Goal: Information Seeking & Learning: Learn about a topic

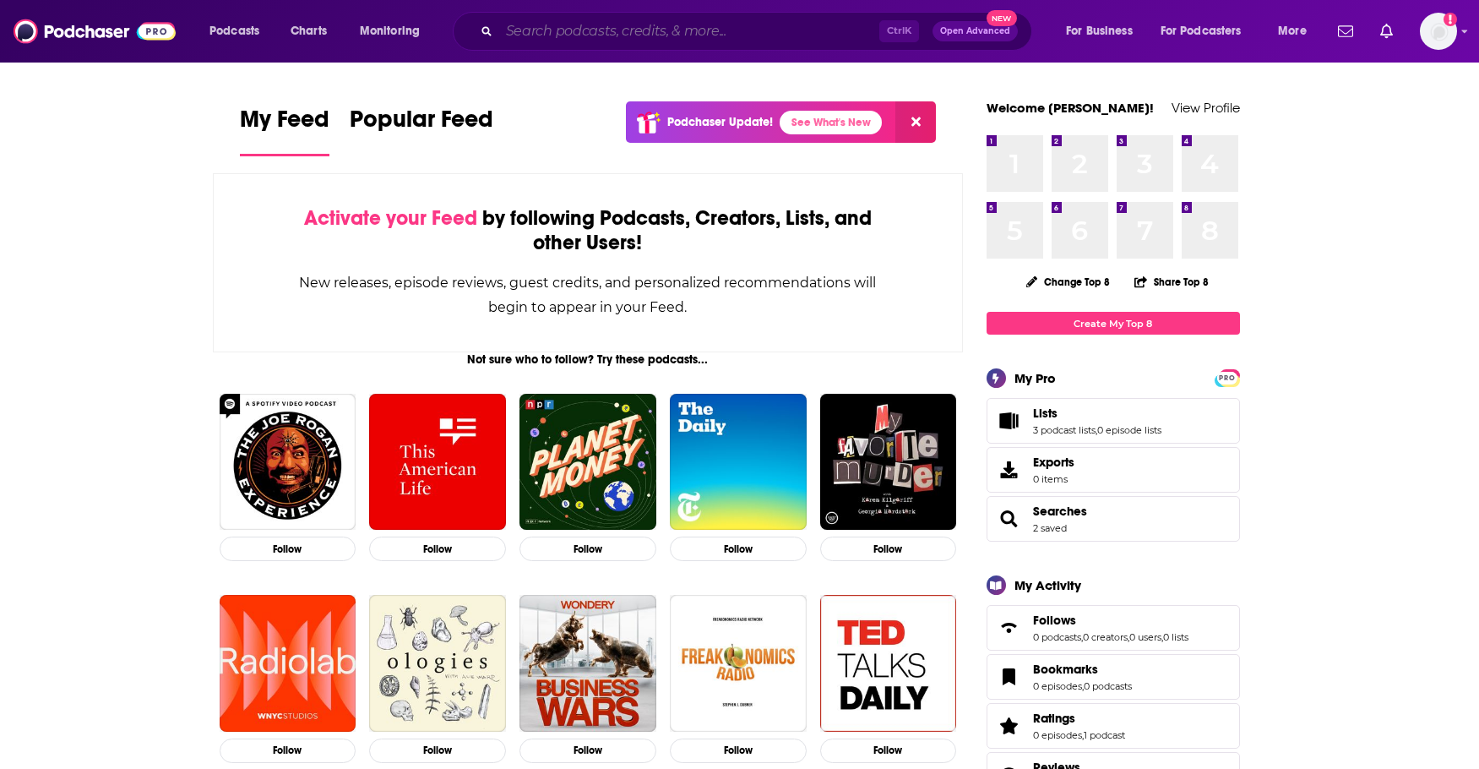
click at [668, 26] on input "Search podcasts, credits, & more..." at bounding box center [689, 31] width 380 height 27
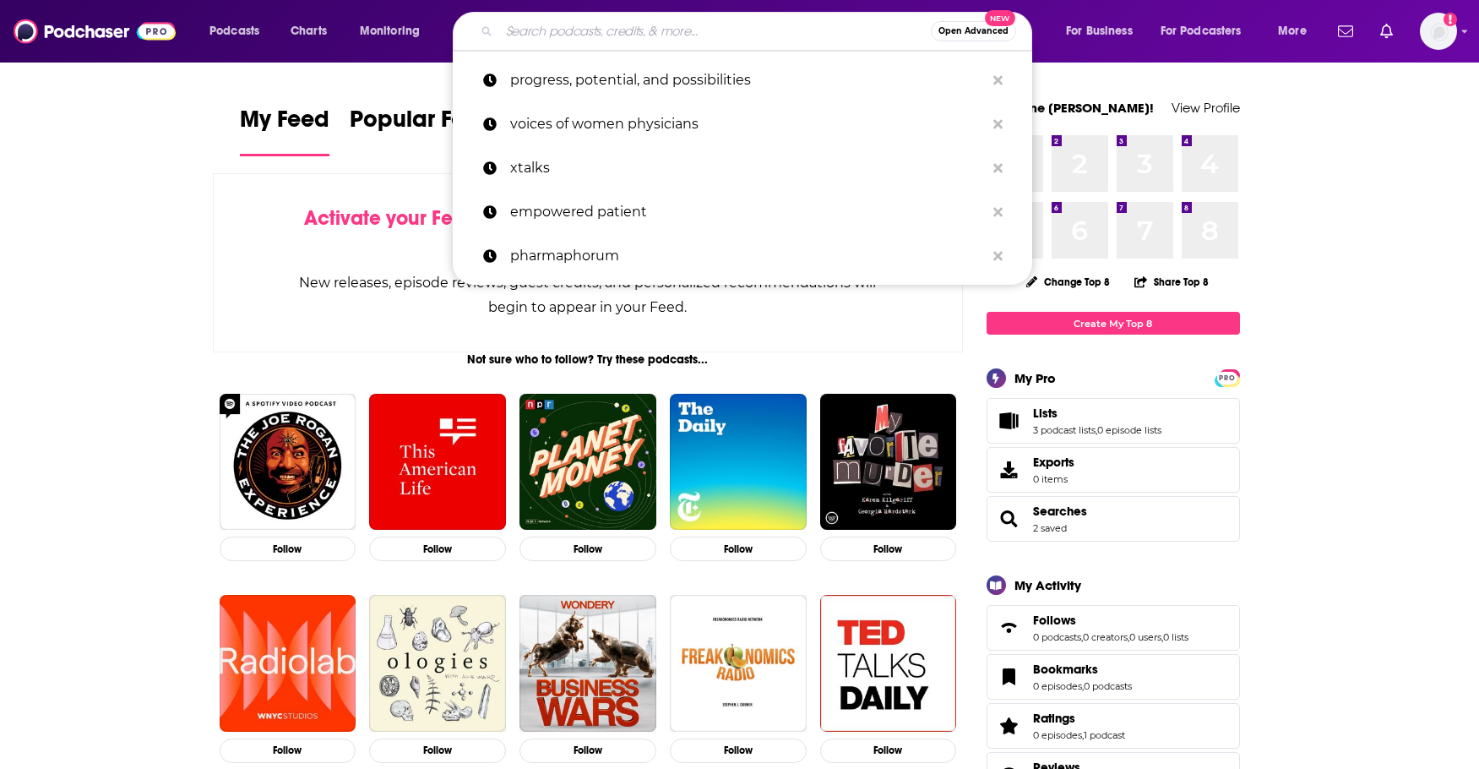
paste input "Evaulating Biopharma"
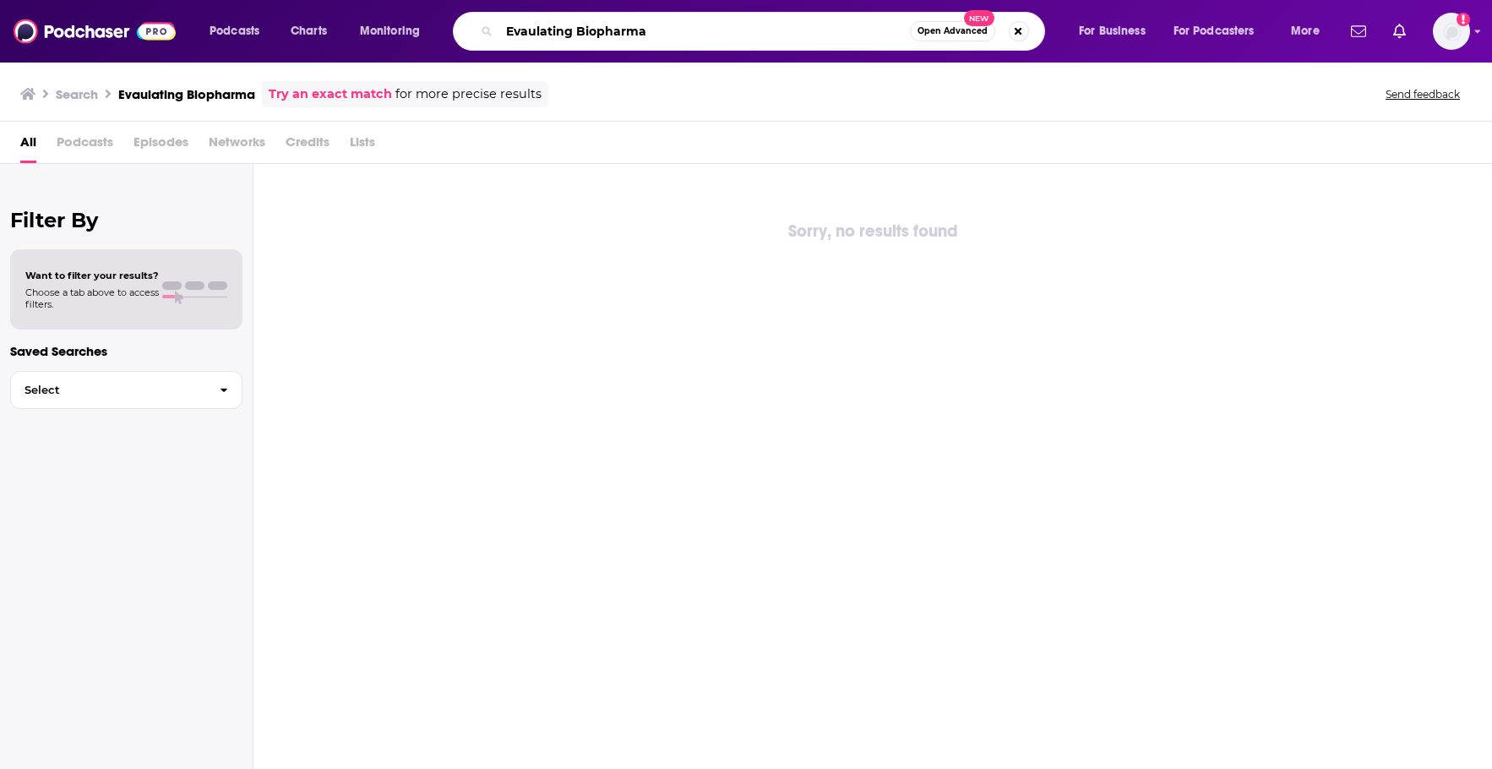
drag, startPoint x: 673, startPoint y: 31, endPoint x: 486, endPoint y: 36, distance: 186.7
click at [495, 35] on div "Evaulating Biopharma Open Advanced New" at bounding box center [749, 31] width 592 height 39
paste input "Passionate Pioneers with [PERSON_NAME]"
type input "Passionate Pioneers with [PERSON_NAME]"
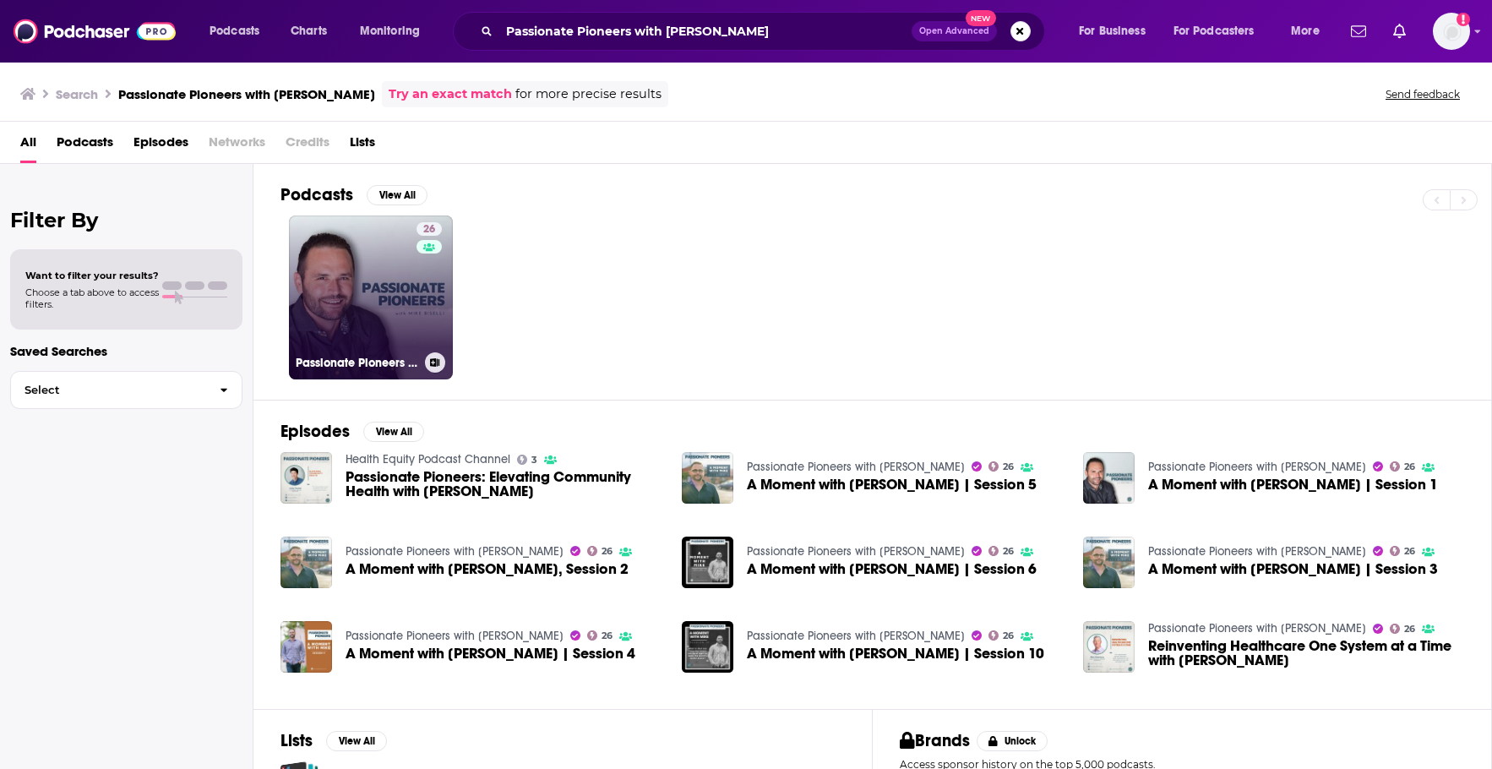
click at [372, 329] on link "26 Passionate Pioneers with Mike Biselli" at bounding box center [371, 297] width 164 height 164
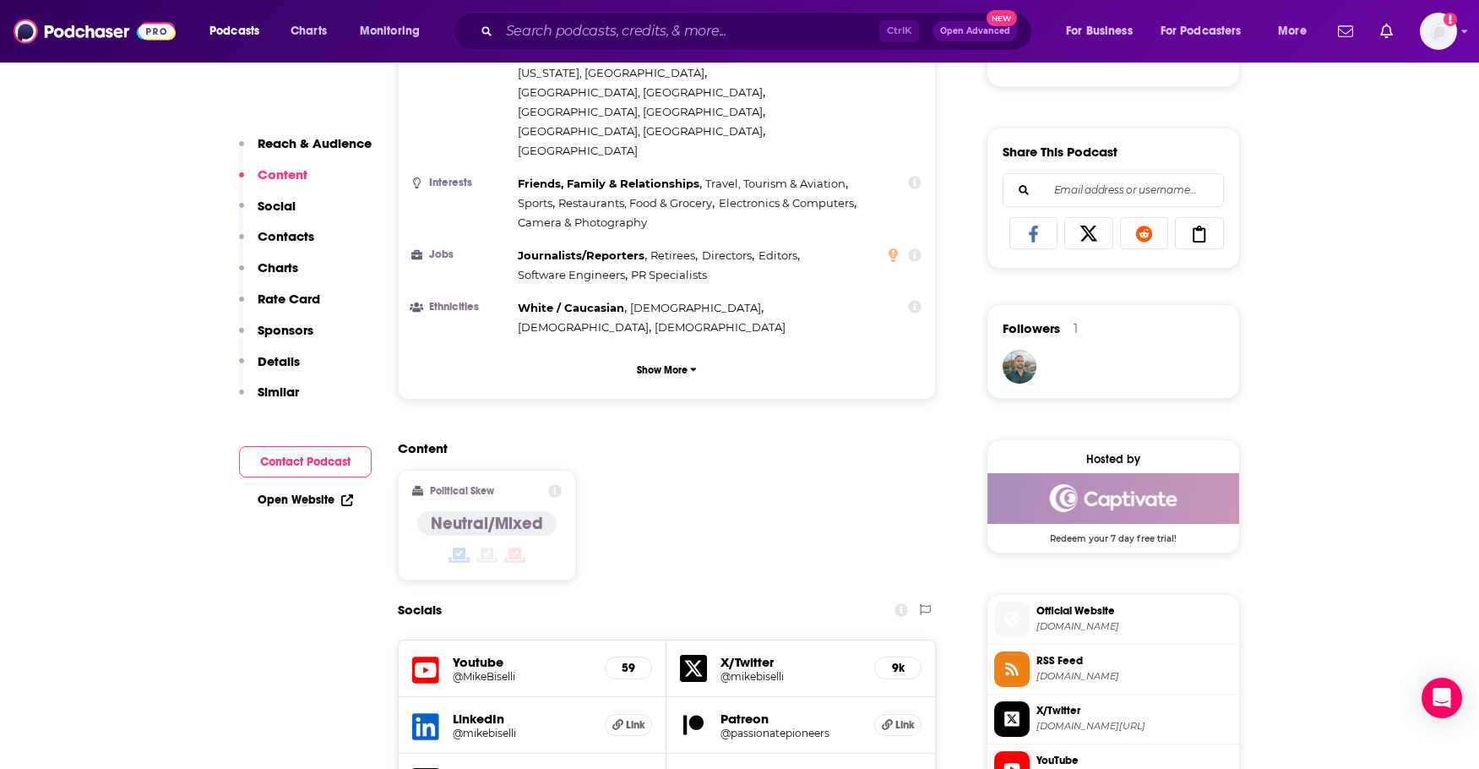
scroll to position [1182, 0]
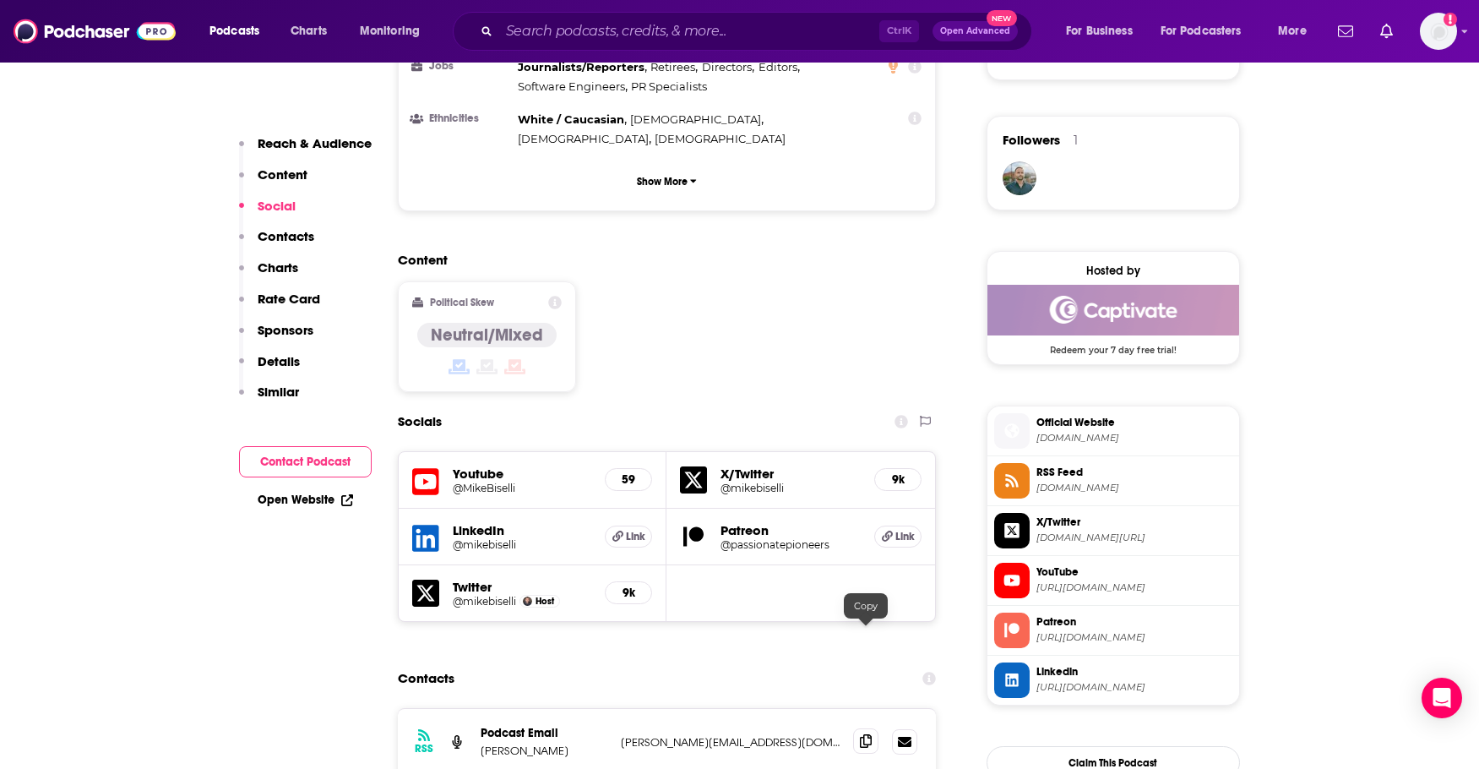
click at [859, 728] on span at bounding box center [865, 740] width 25 height 25
click at [599, 25] on input "Search podcasts, credits, & more..." at bounding box center [689, 31] width 380 height 27
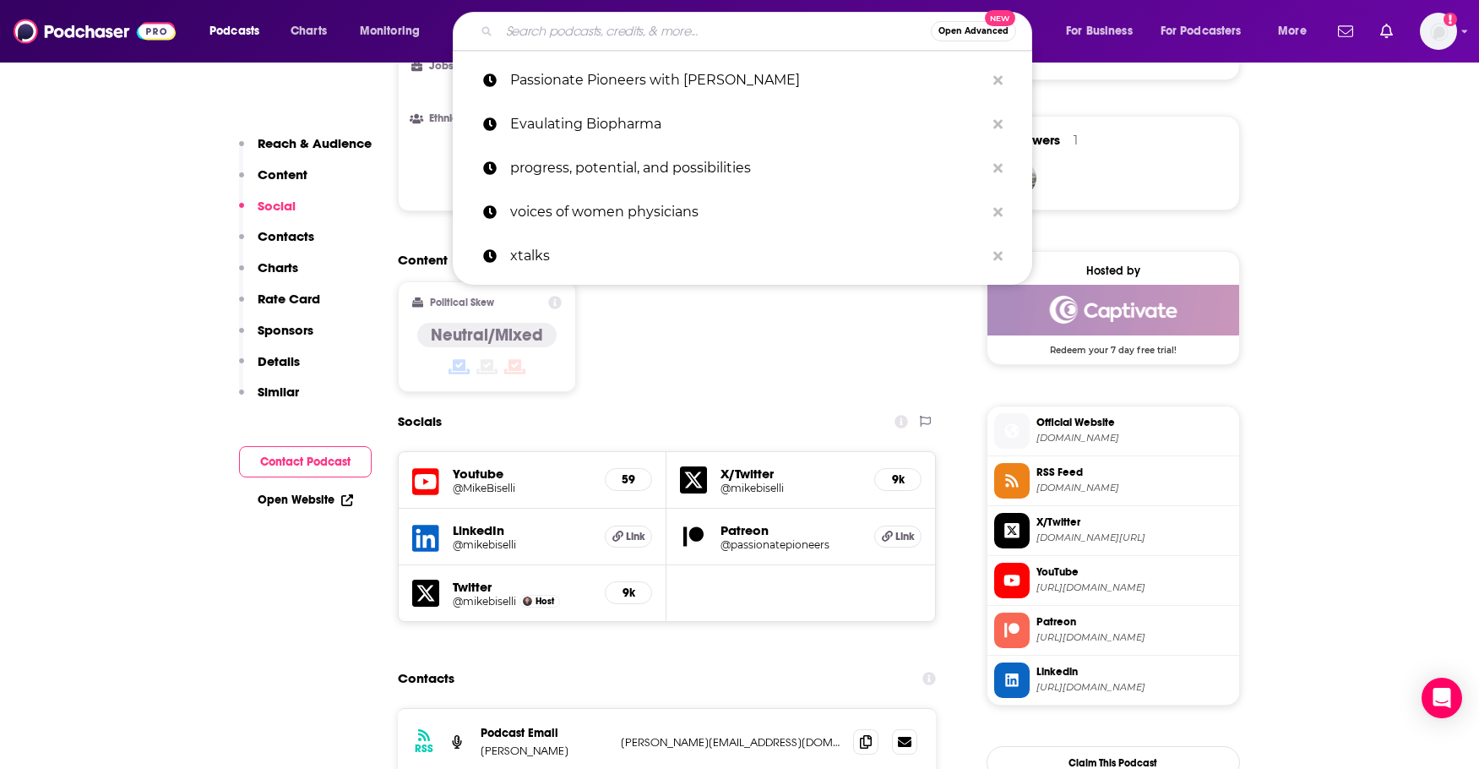
paste input "The [PERSON_NAME] Podcast"
type input "The [PERSON_NAME] Podcast"
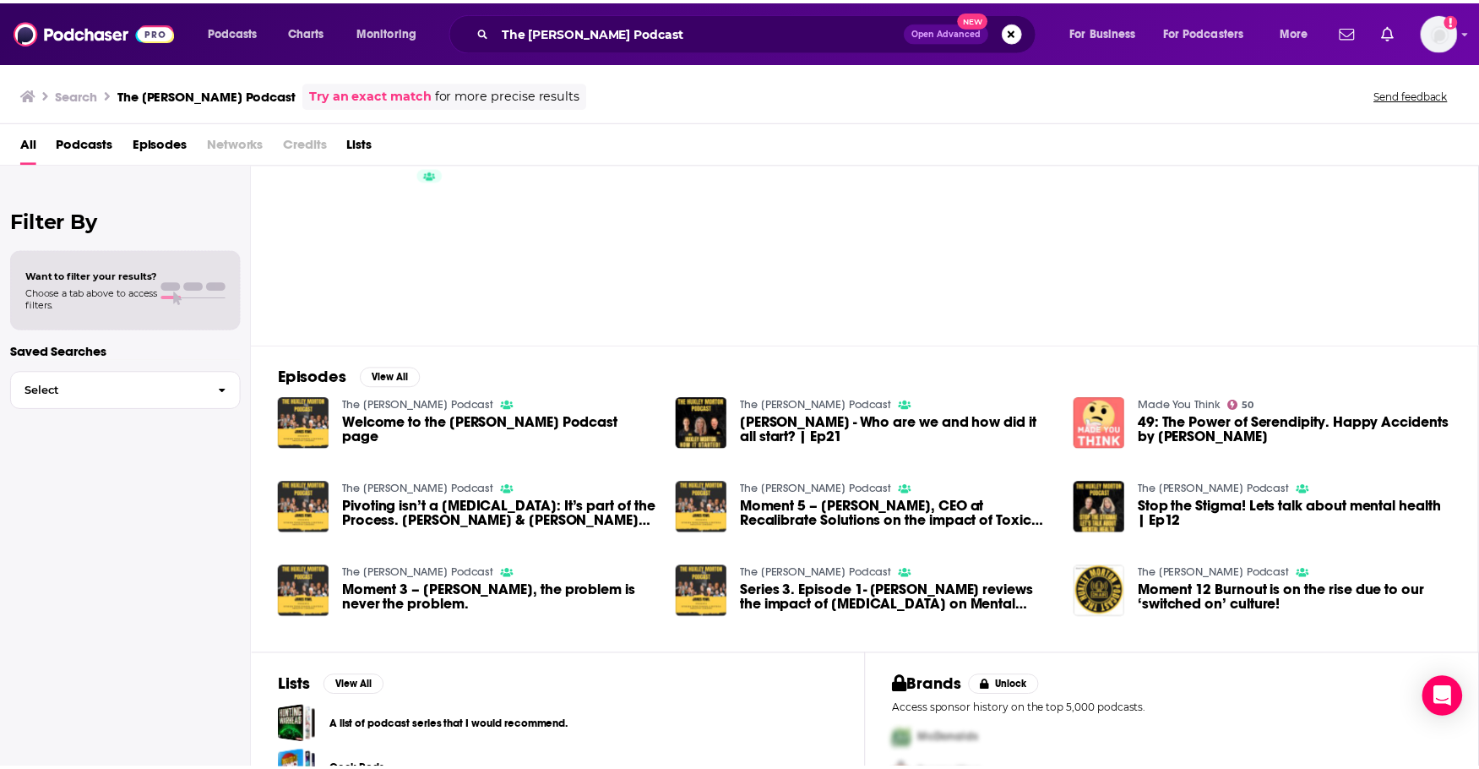
scroll to position [84, 0]
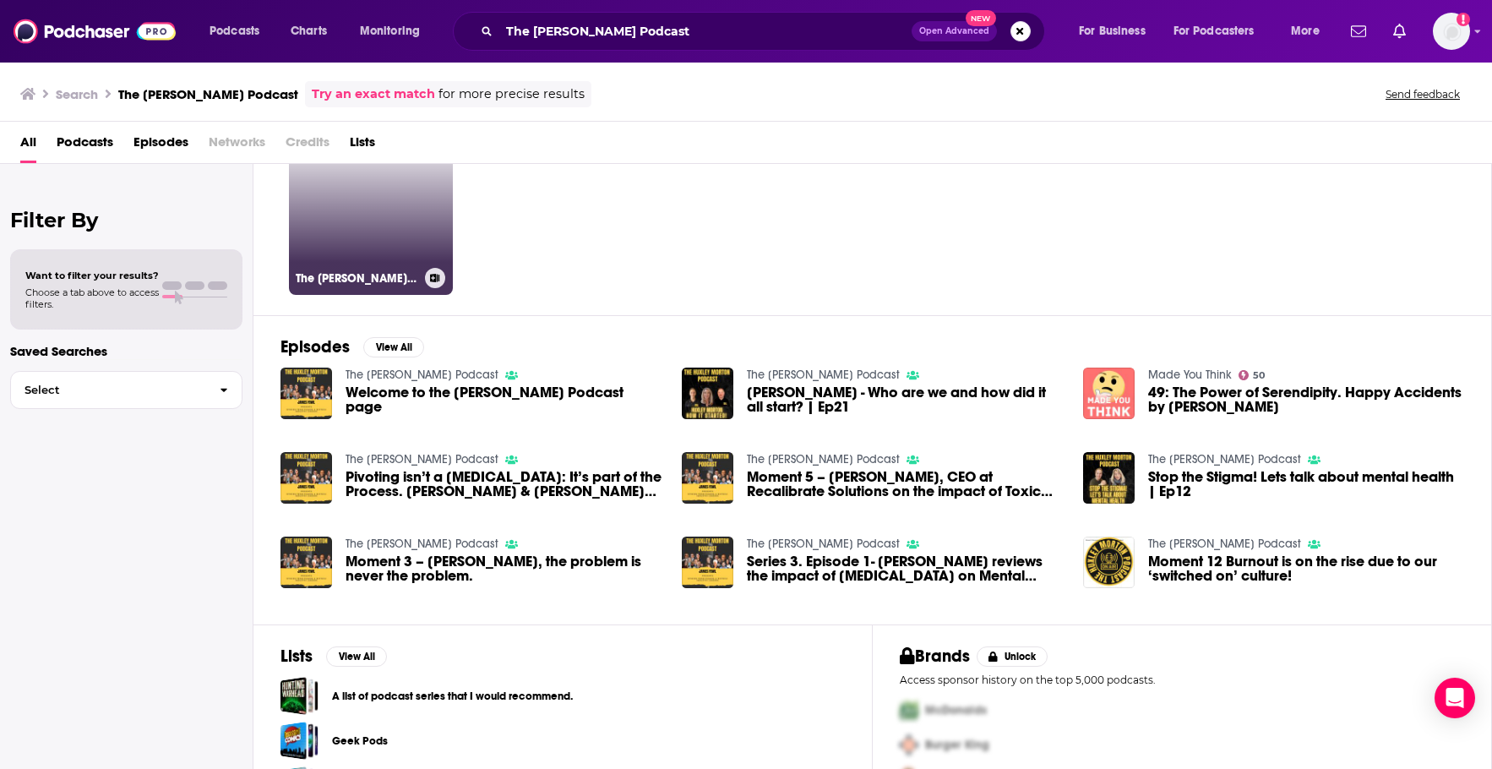
click at [413, 227] on link "The [PERSON_NAME] Podcast" at bounding box center [371, 213] width 164 height 164
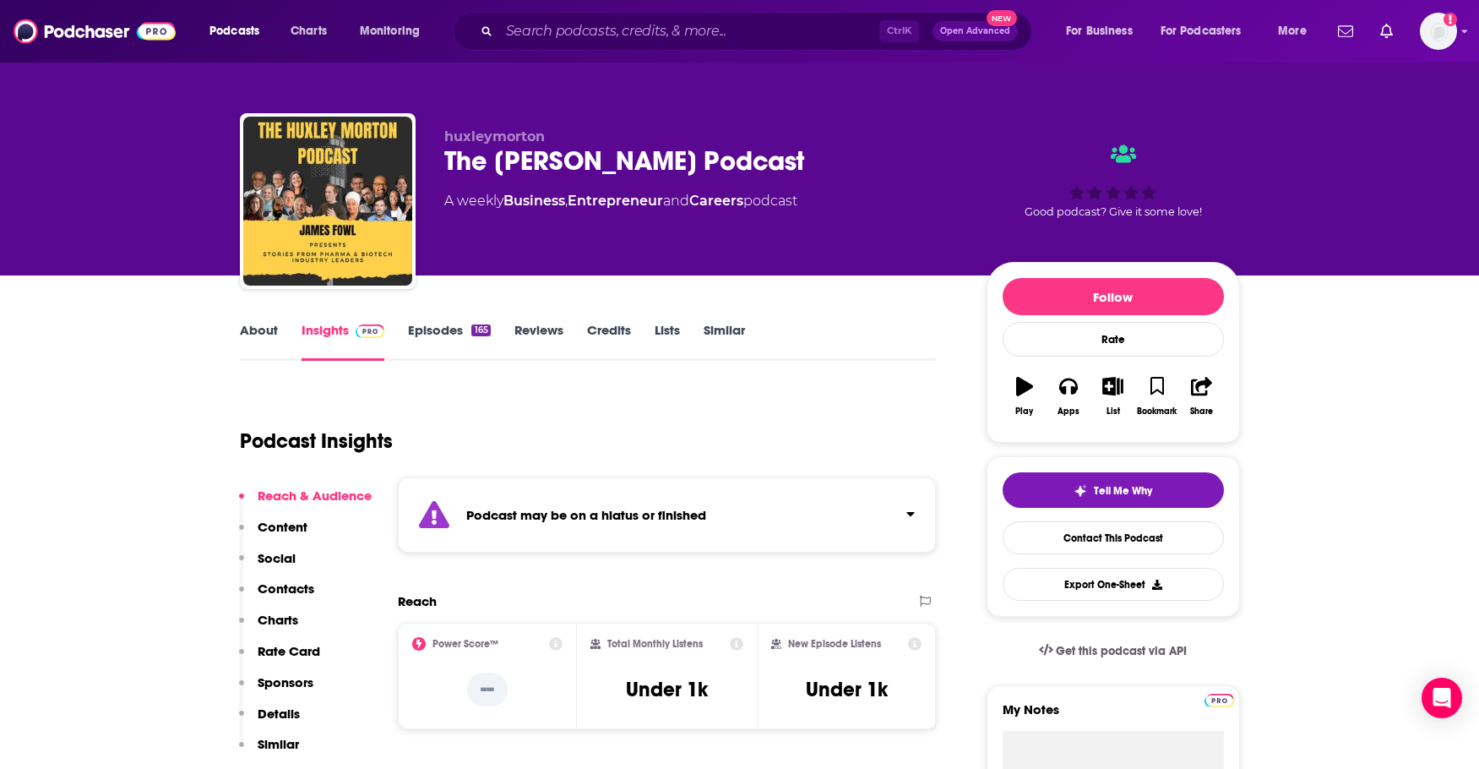
click at [722, 323] on link "Similar" at bounding box center [724, 341] width 41 height 39
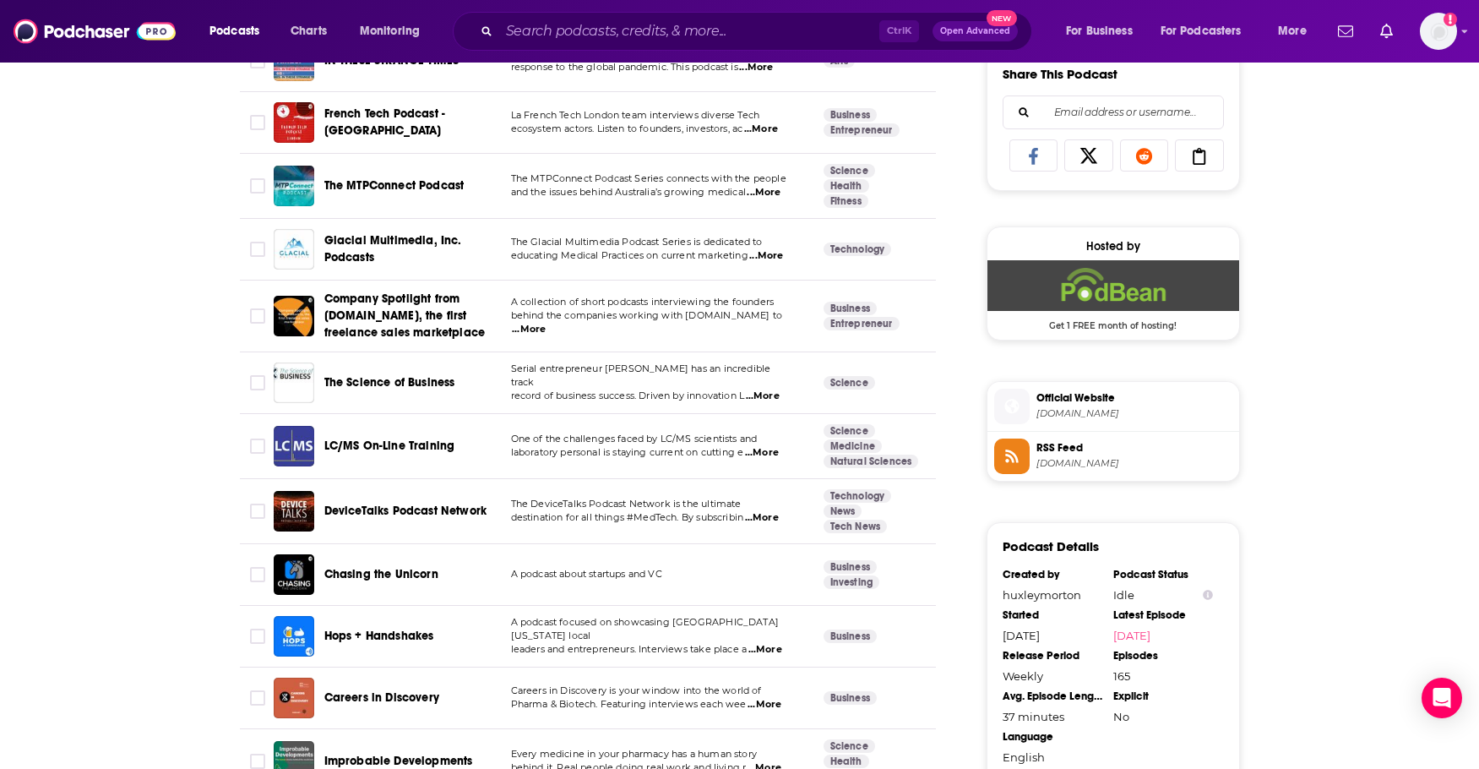
scroll to position [1098, 0]
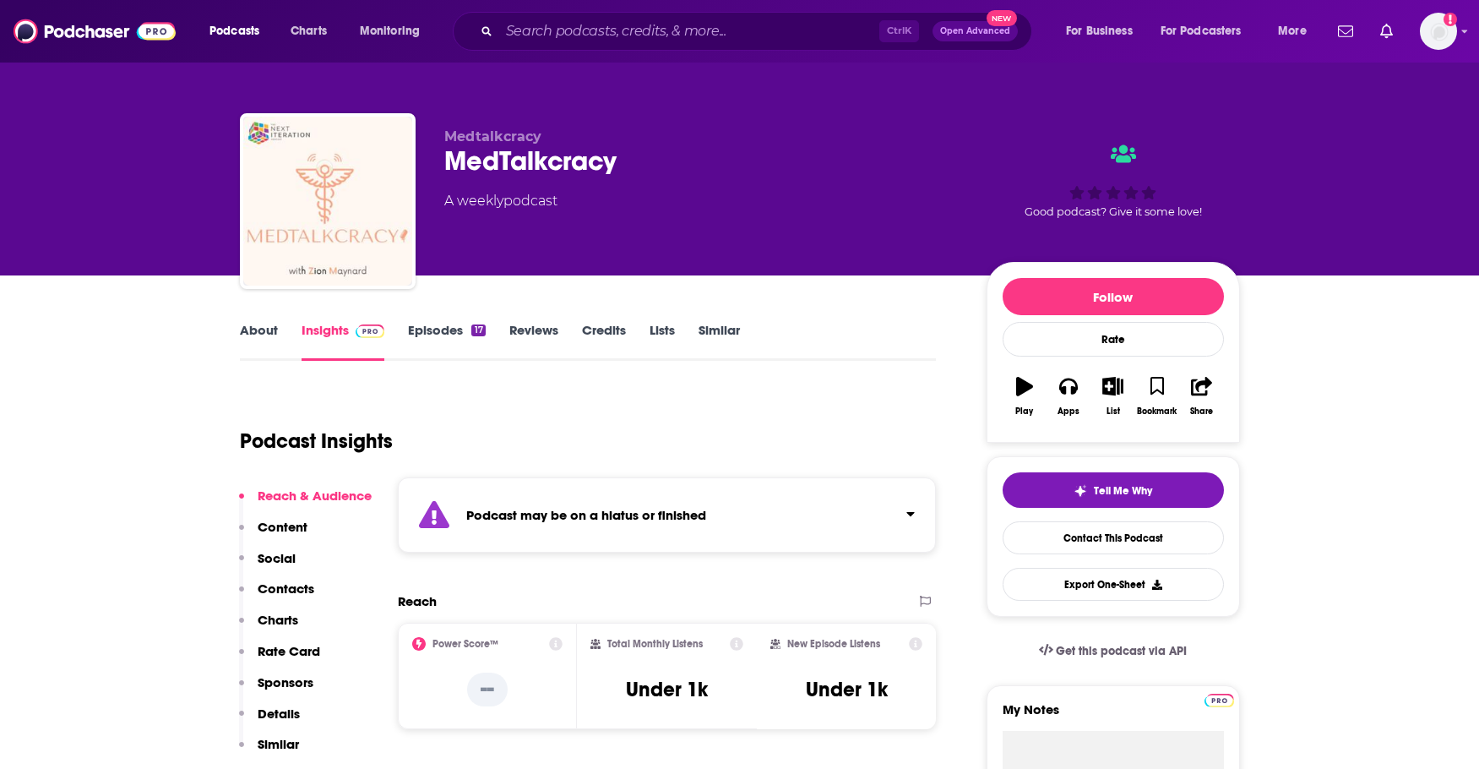
click at [714, 336] on link "Similar" at bounding box center [718, 341] width 41 height 39
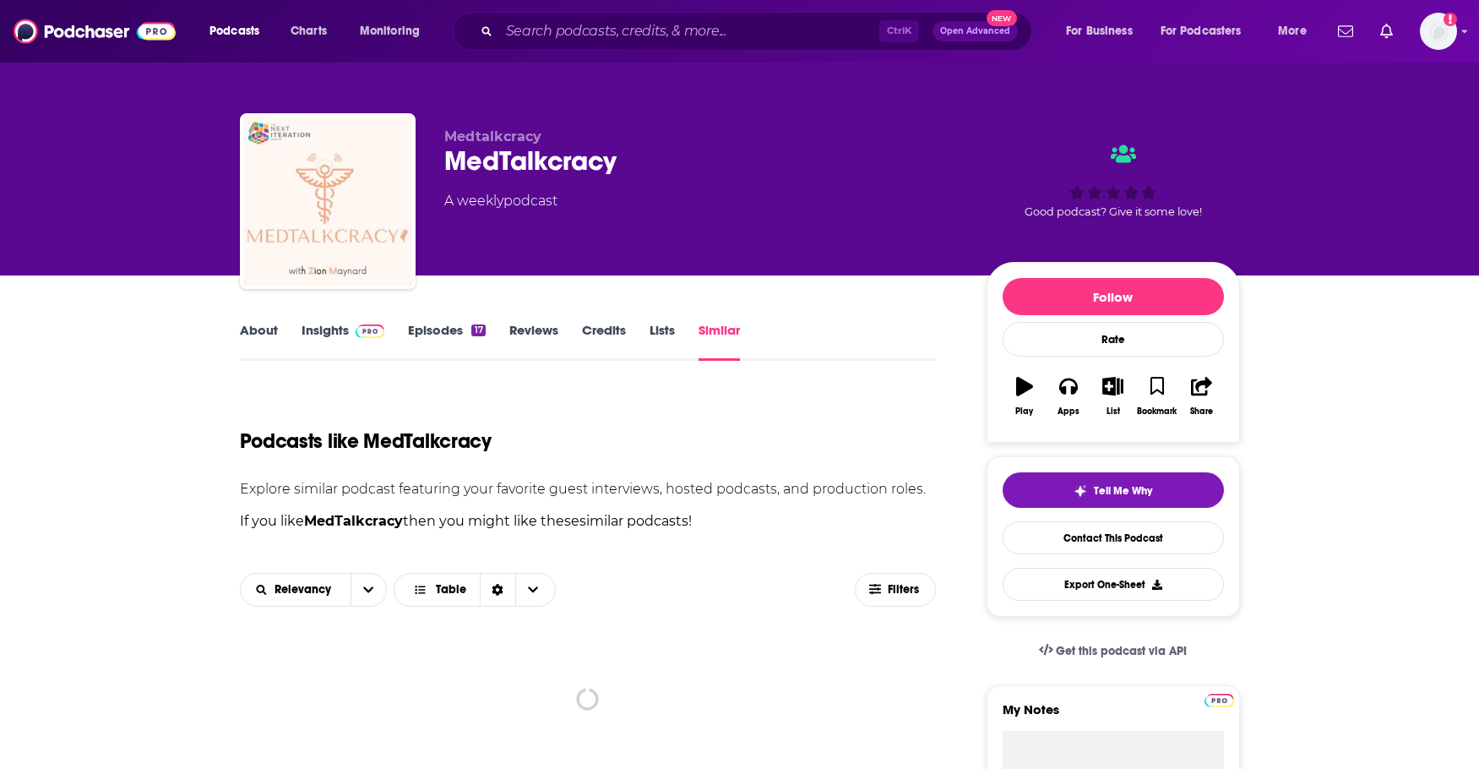
click at [417, 331] on link "Episodes 17" at bounding box center [446, 341] width 77 height 39
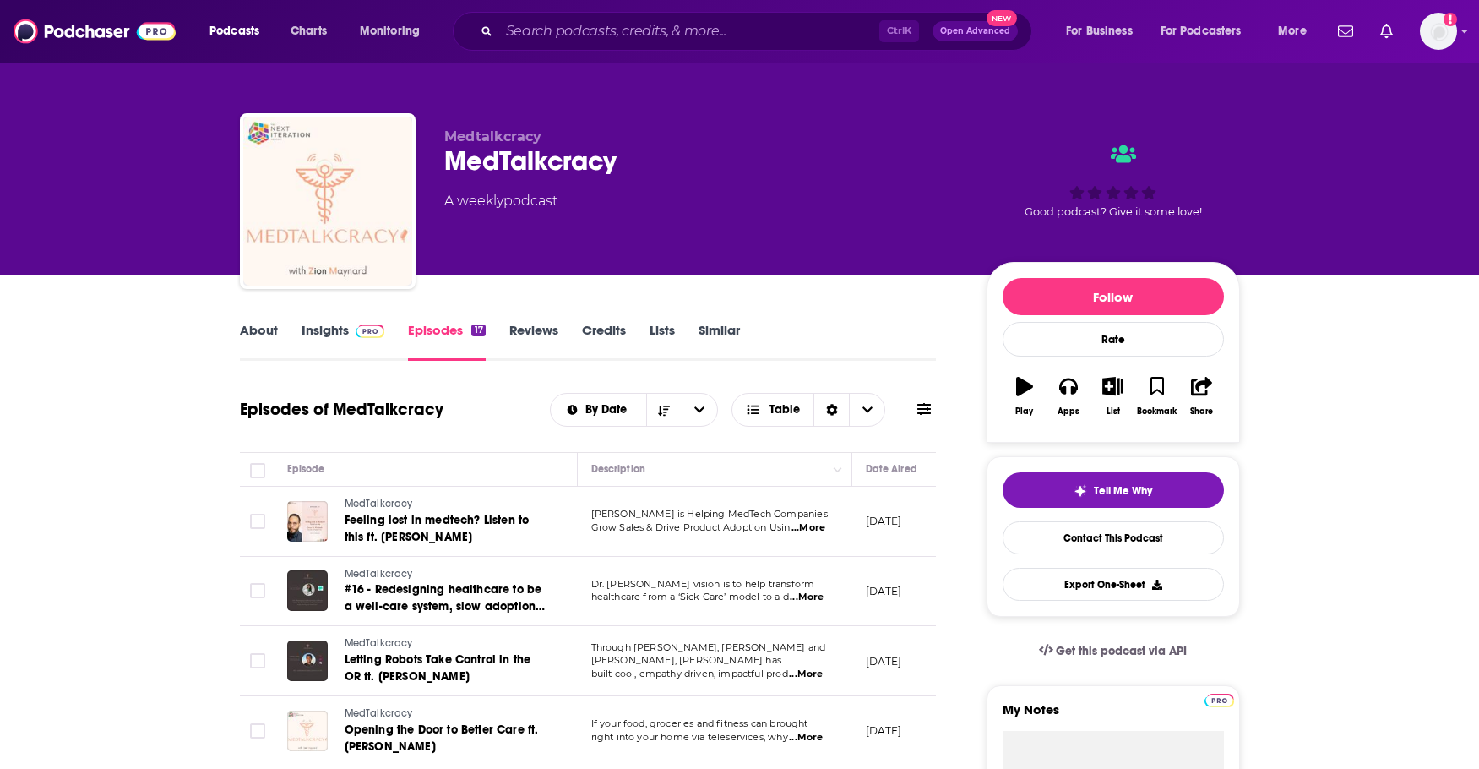
click at [732, 329] on link "Similar" at bounding box center [718, 341] width 41 height 39
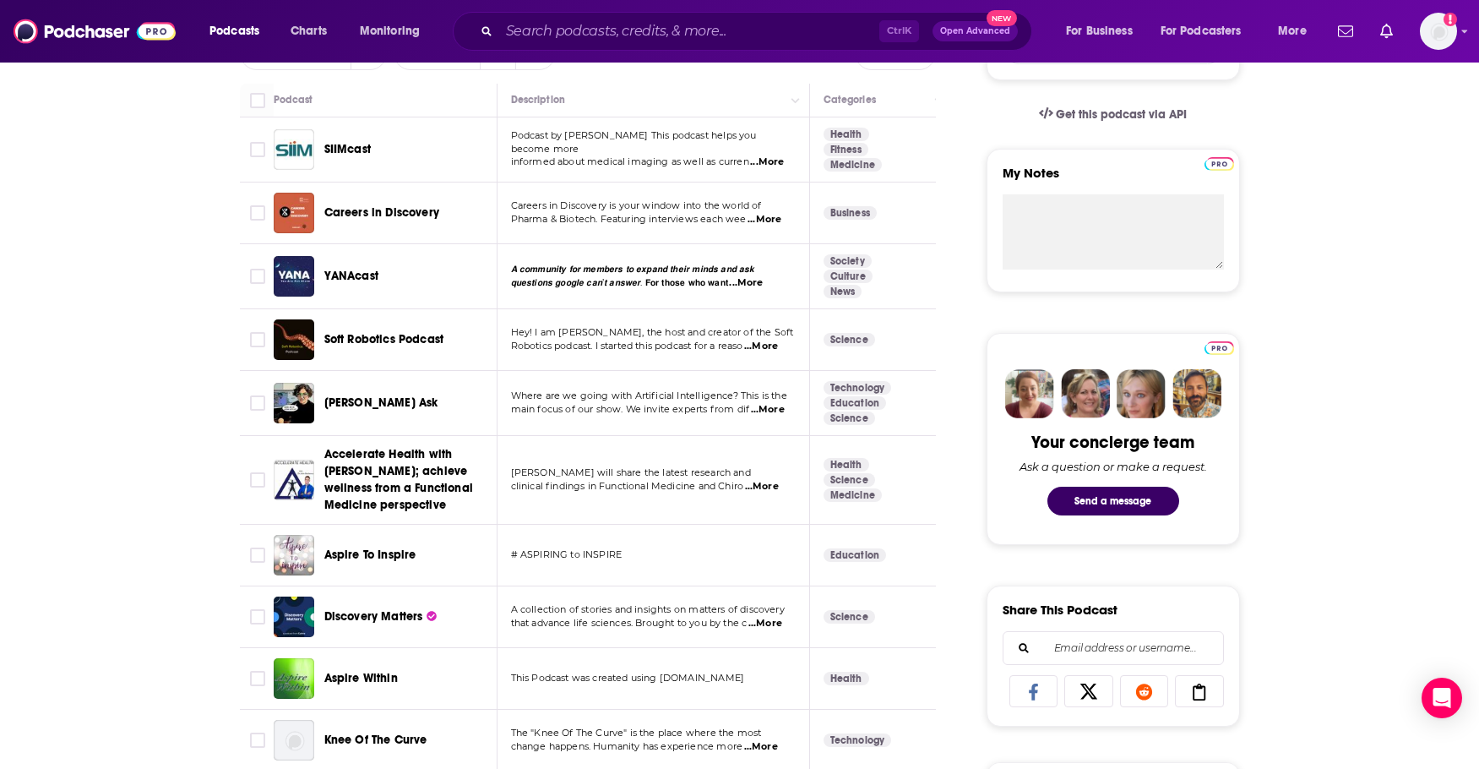
scroll to position [760, 0]
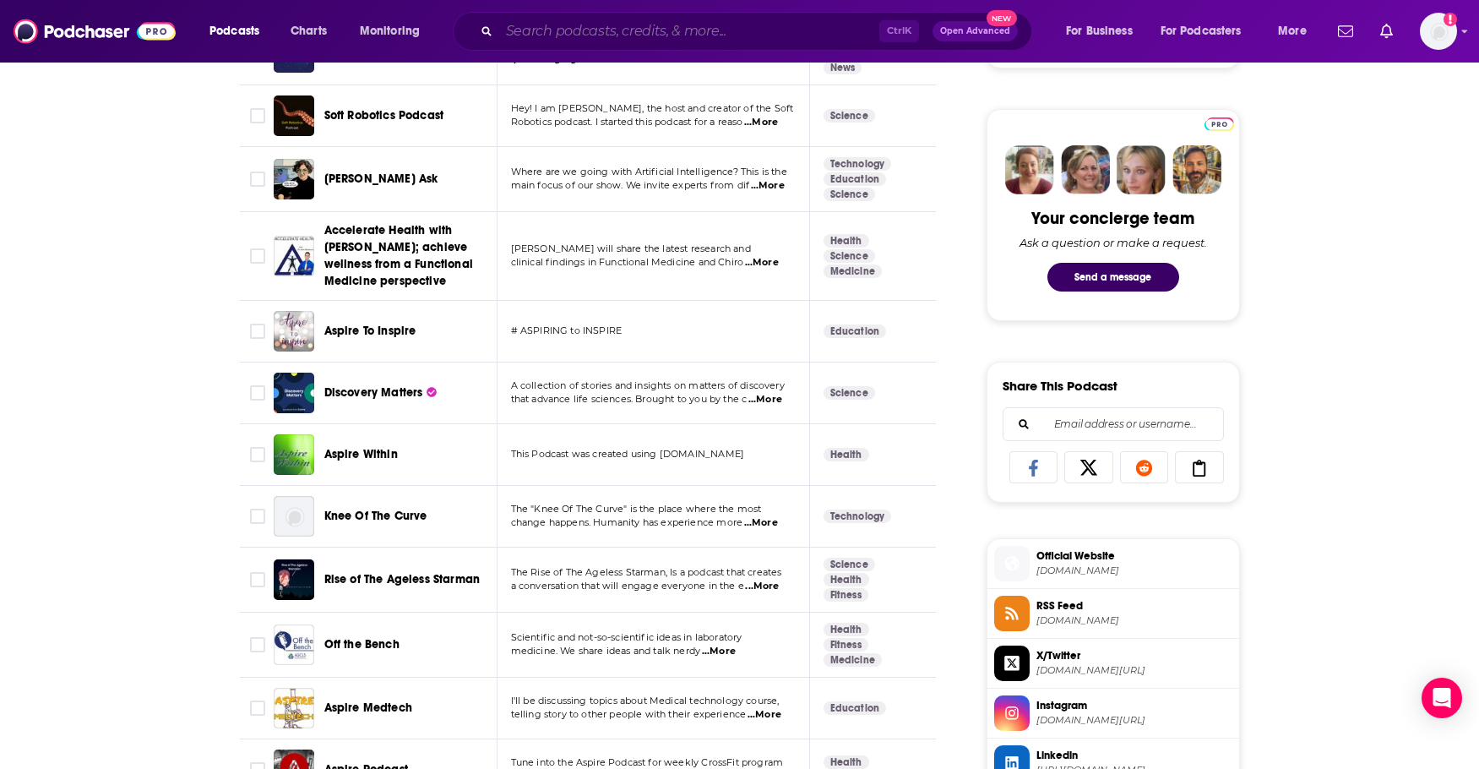
click at [624, 26] on input "Search podcasts, credits, & more..." at bounding box center [689, 31] width 380 height 27
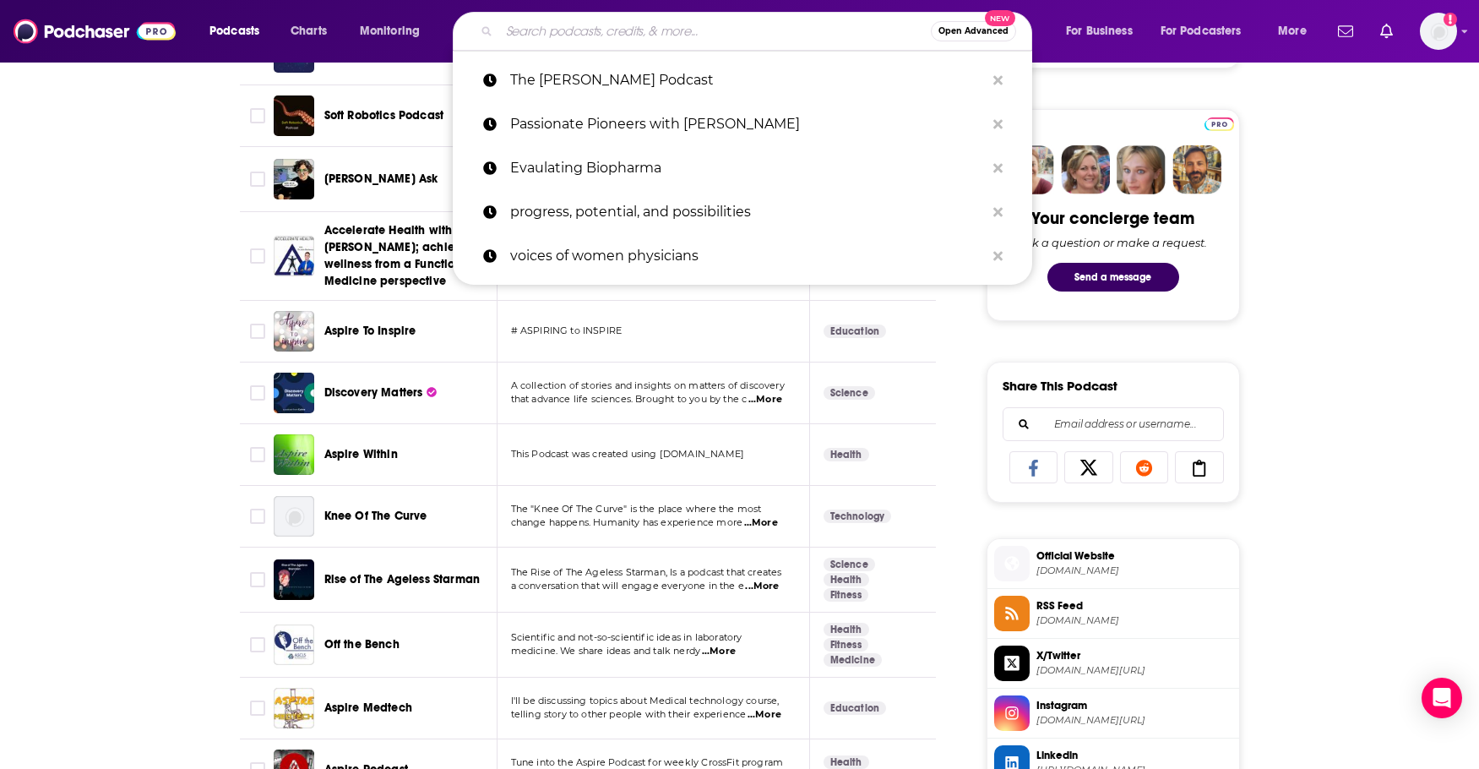
paste input "Molecule to Market"
type input "Molecule to Market"
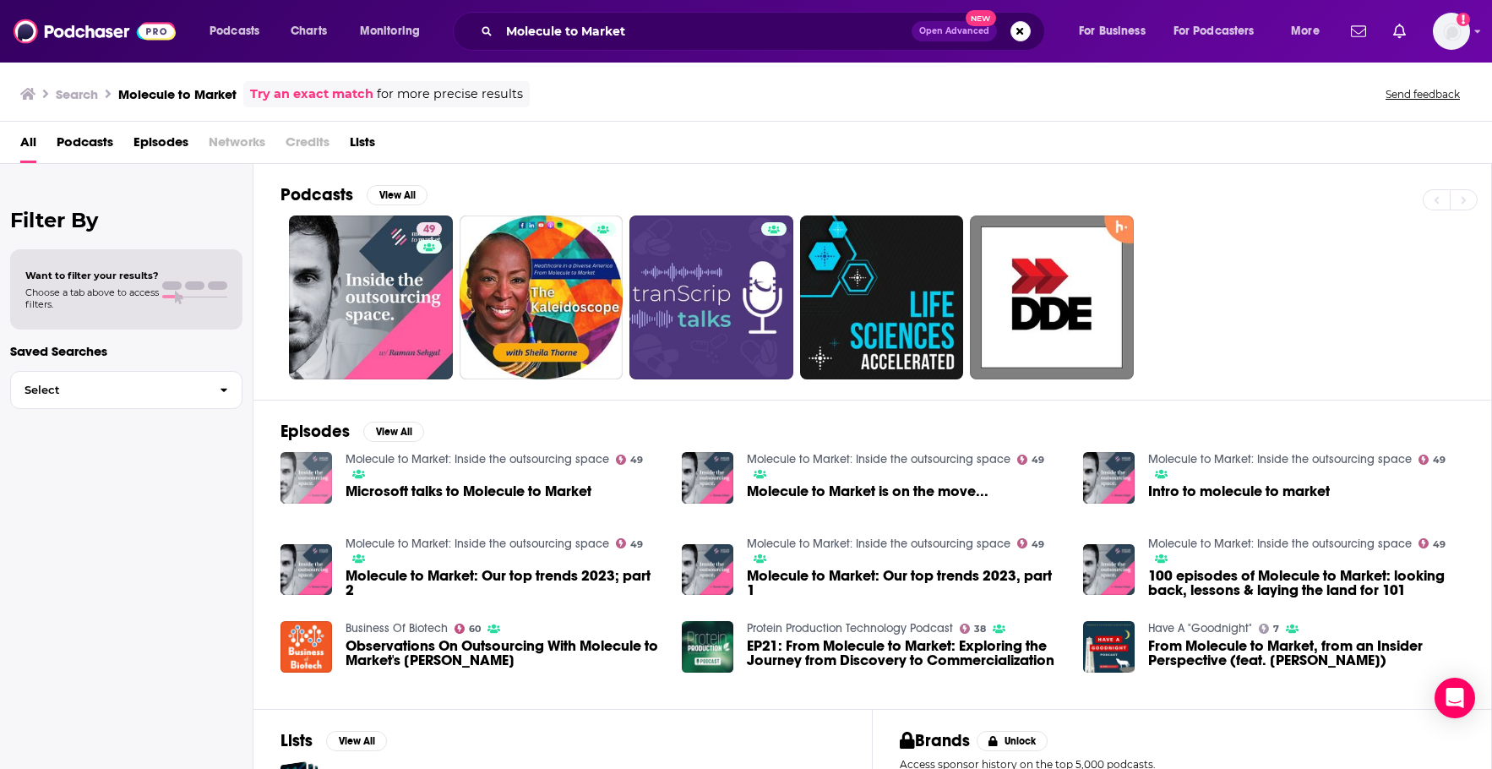
click at [304, 484] on img "Microsoft talks to Molecule to Market" at bounding box center [306, 478] width 52 height 52
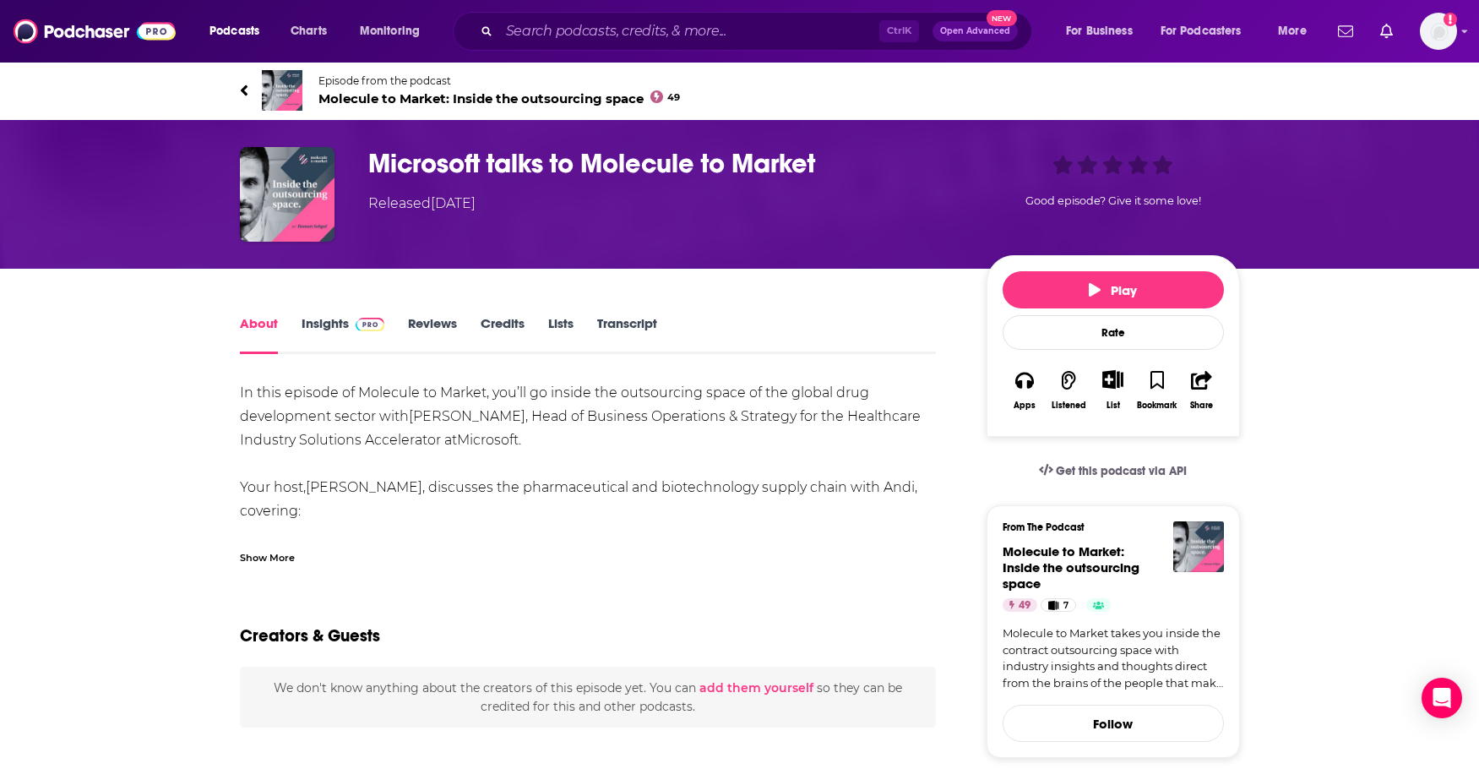
click at [345, 328] on link "Insights" at bounding box center [344, 334] width 84 height 39
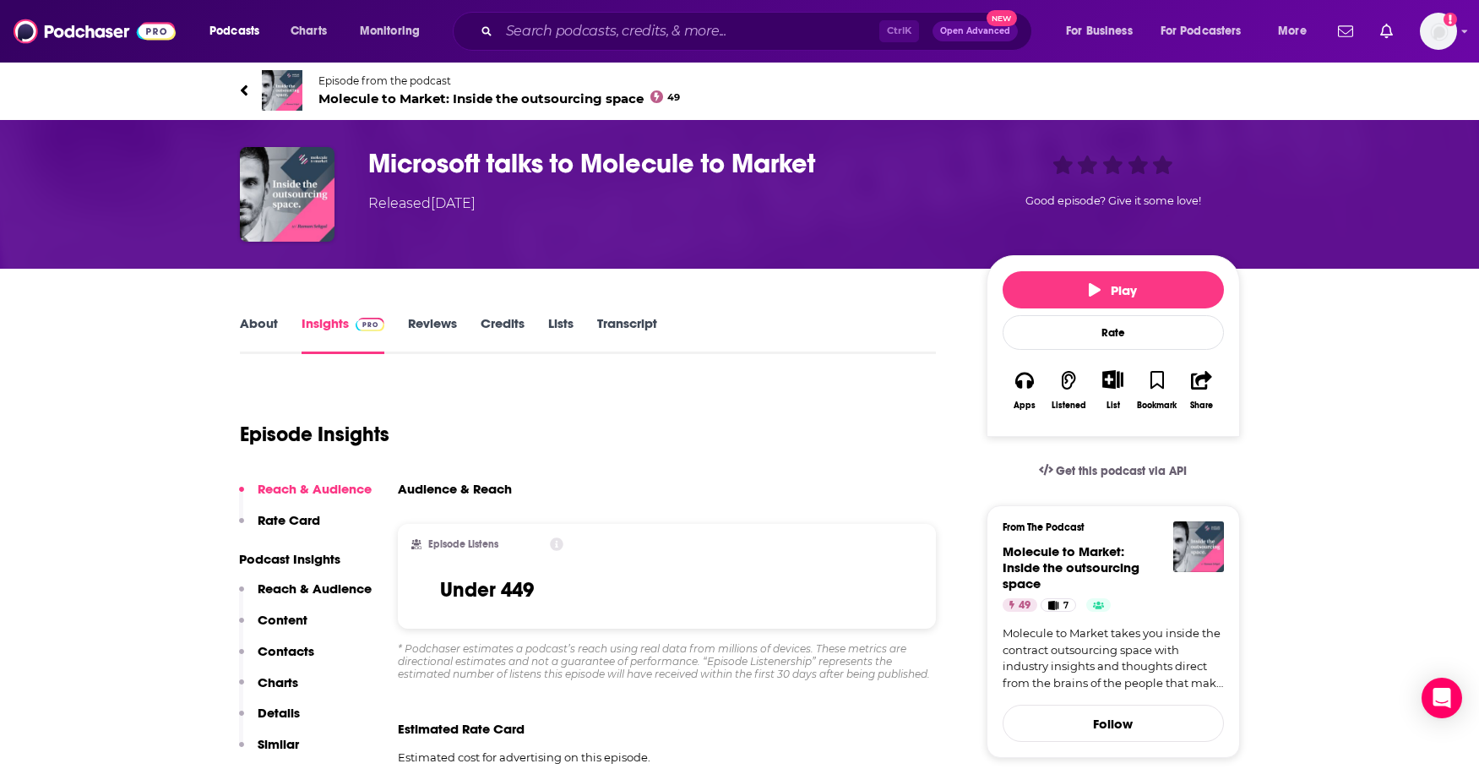
click at [1458, 29] on div "Podcasts Charts Monitoring Ctrl K Open Advanced New For Business For Podcasters…" at bounding box center [739, 31] width 1479 height 63
click at [1448, 38] on img "Logged in as lizrussopr1" at bounding box center [1438, 31] width 37 height 37
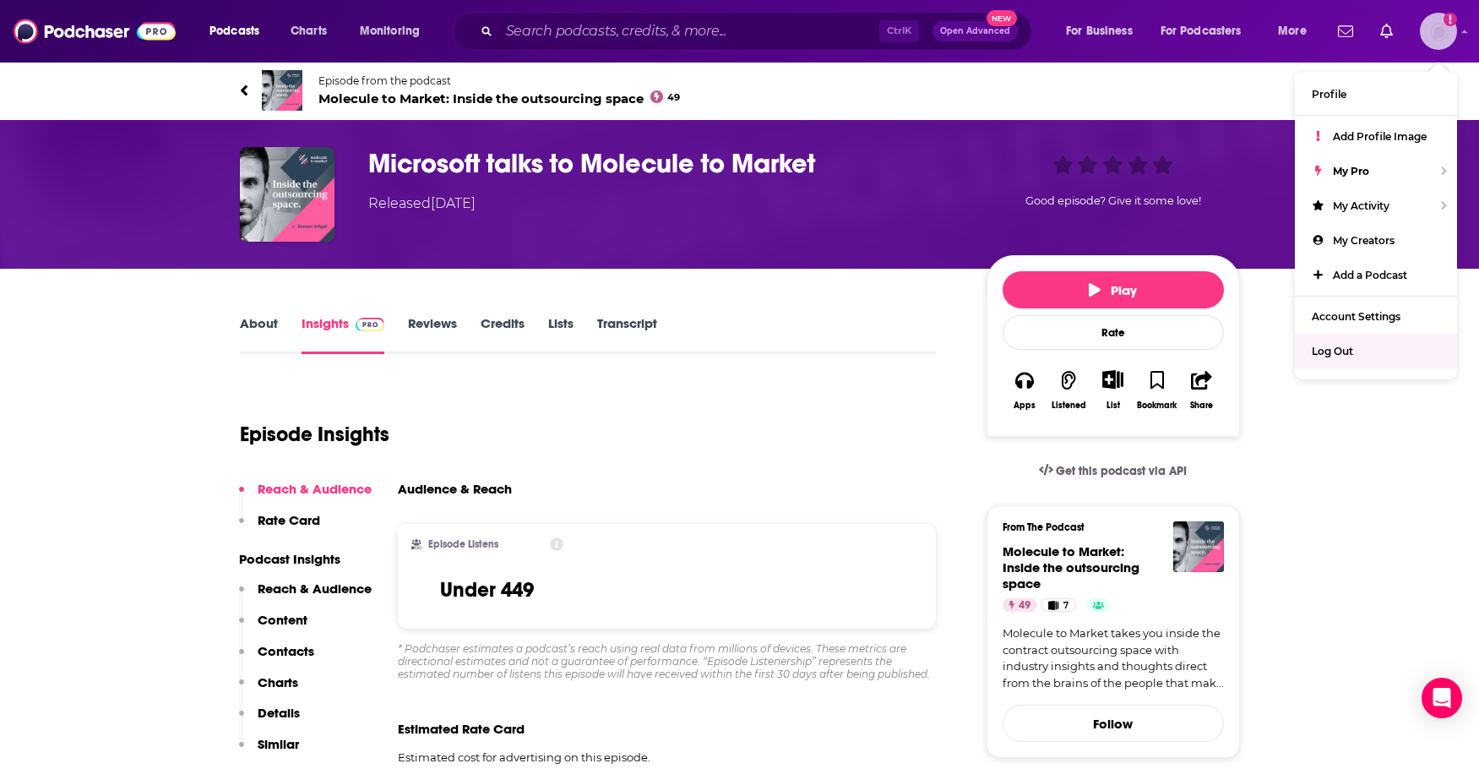
click at [1353, 356] on span "Log Out" at bounding box center [1332, 351] width 41 height 13
